Goal: Task Accomplishment & Management: Use online tool/utility

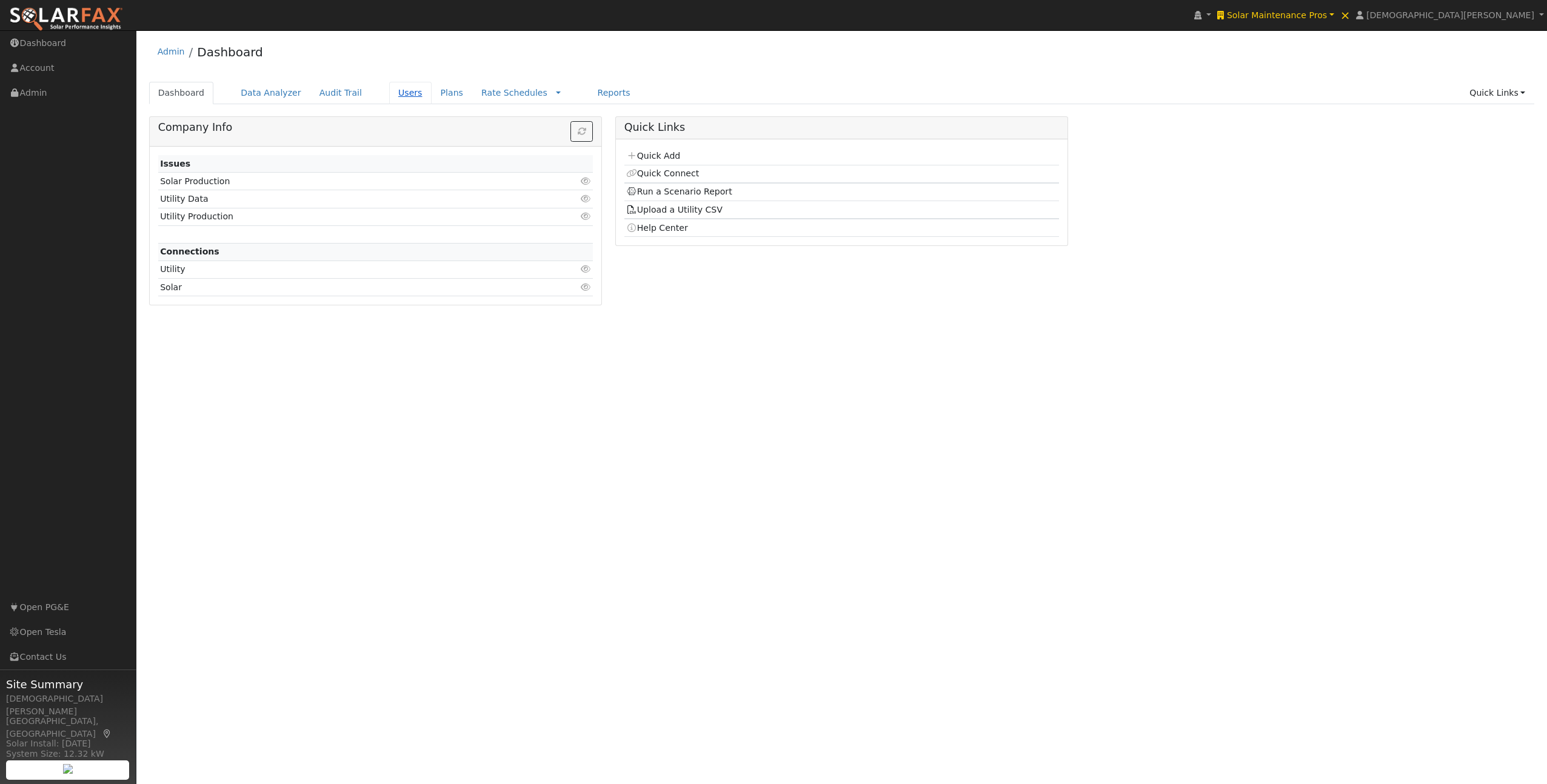
click at [391, 94] on link "Users" at bounding box center [410, 93] width 42 height 22
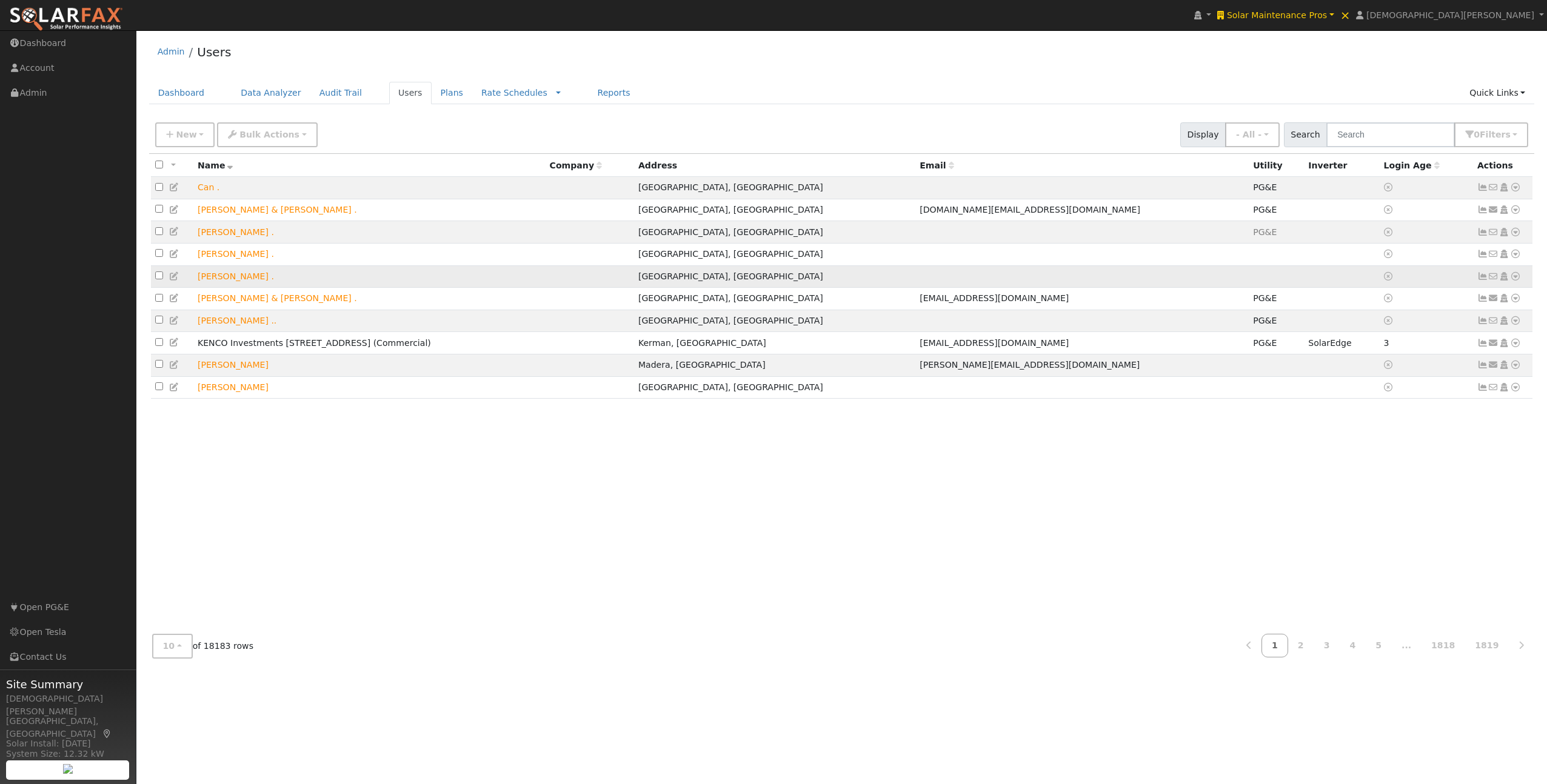
click at [1516, 280] on icon at bounding box center [1515, 276] width 11 height 9
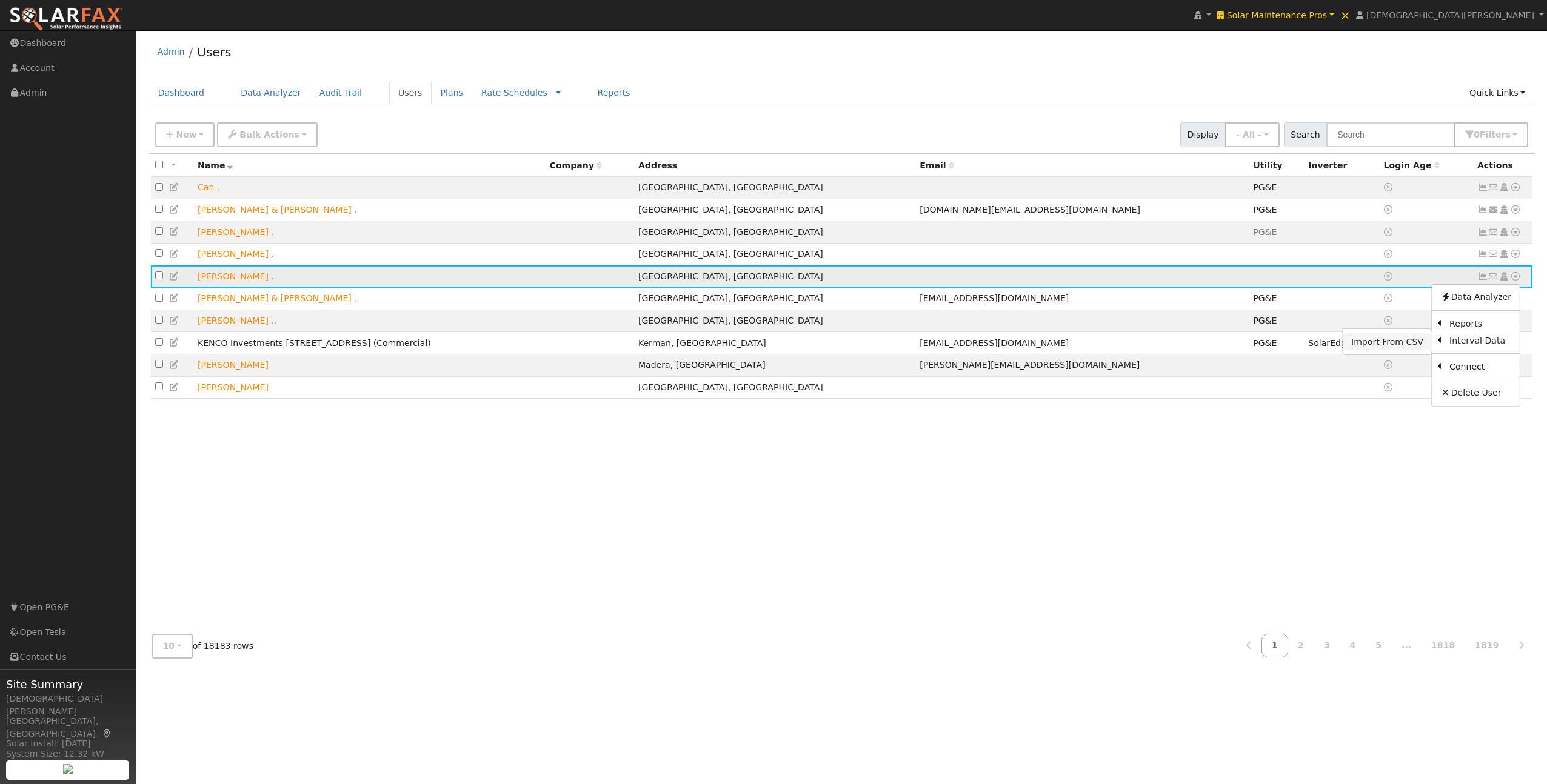
click at [1412, 345] on link "Import From CSV" at bounding box center [1388, 341] width 89 height 17
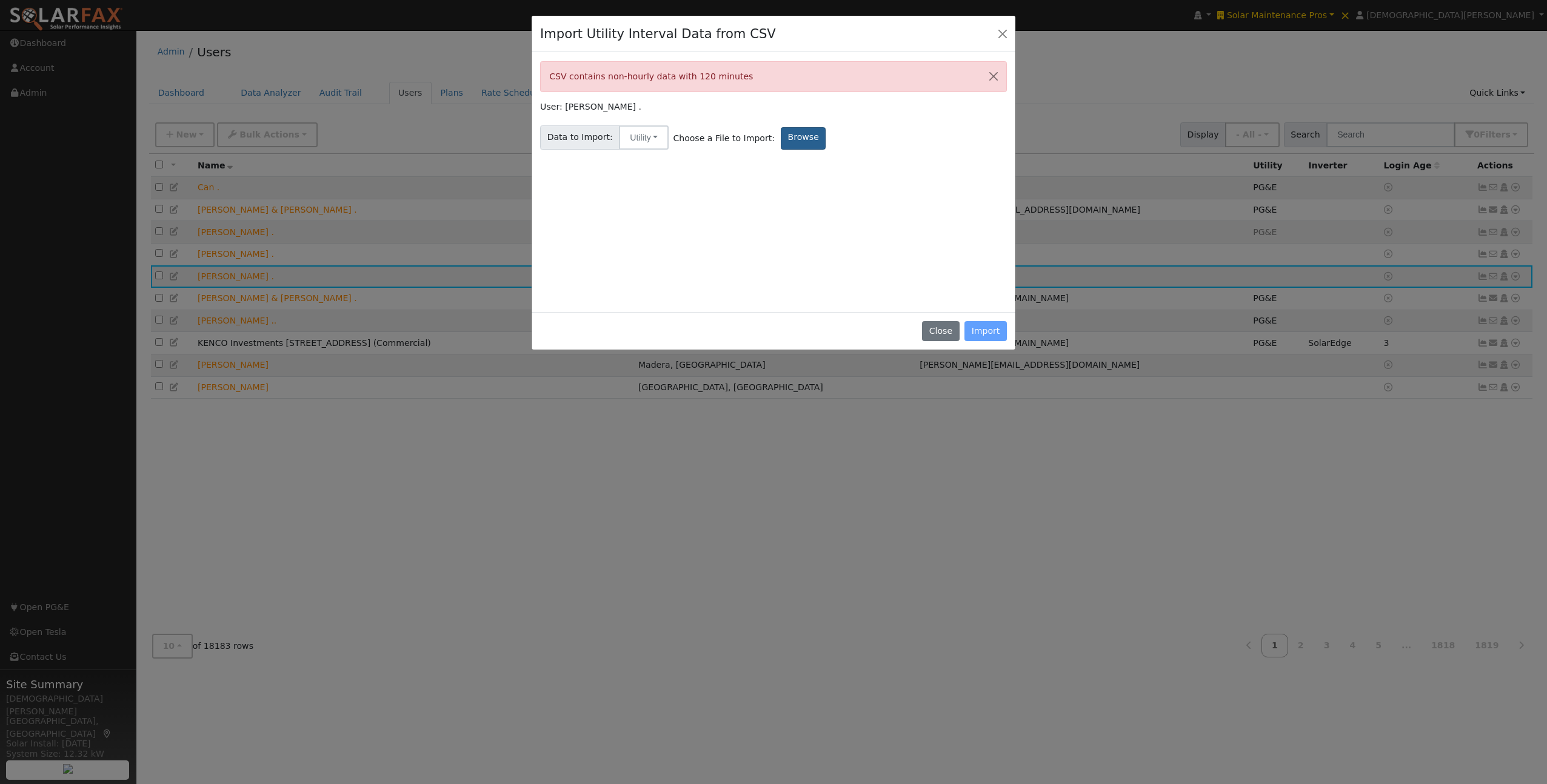
click at [801, 139] on label "Browse" at bounding box center [803, 139] width 45 height 22
click at [0, 0] on input "Browse" at bounding box center [0, 0] width 0 height 0
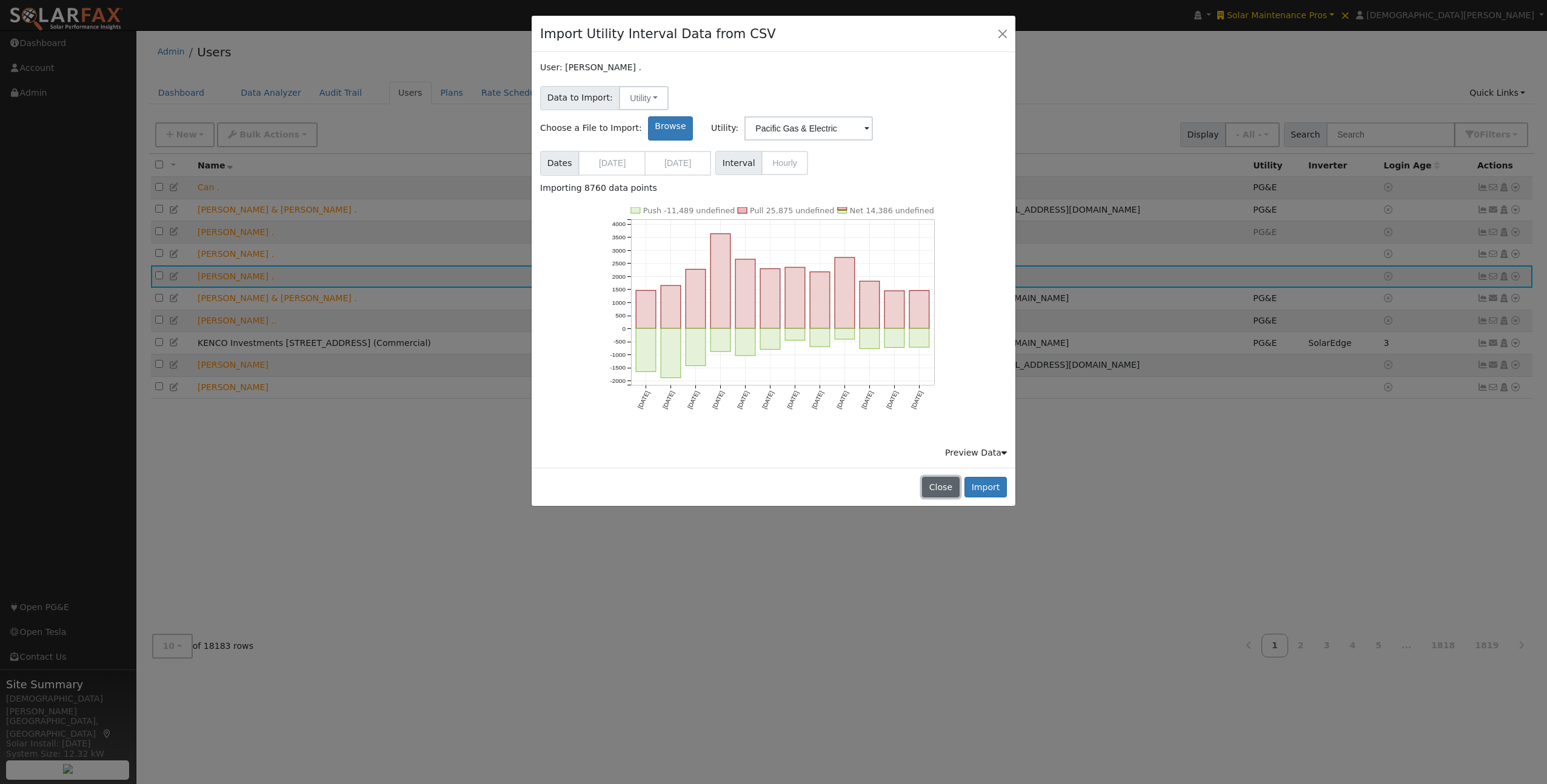
click at [935, 477] on button "Close" at bounding box center [940, 488] width 37 height 21
